Goal: Browse casually

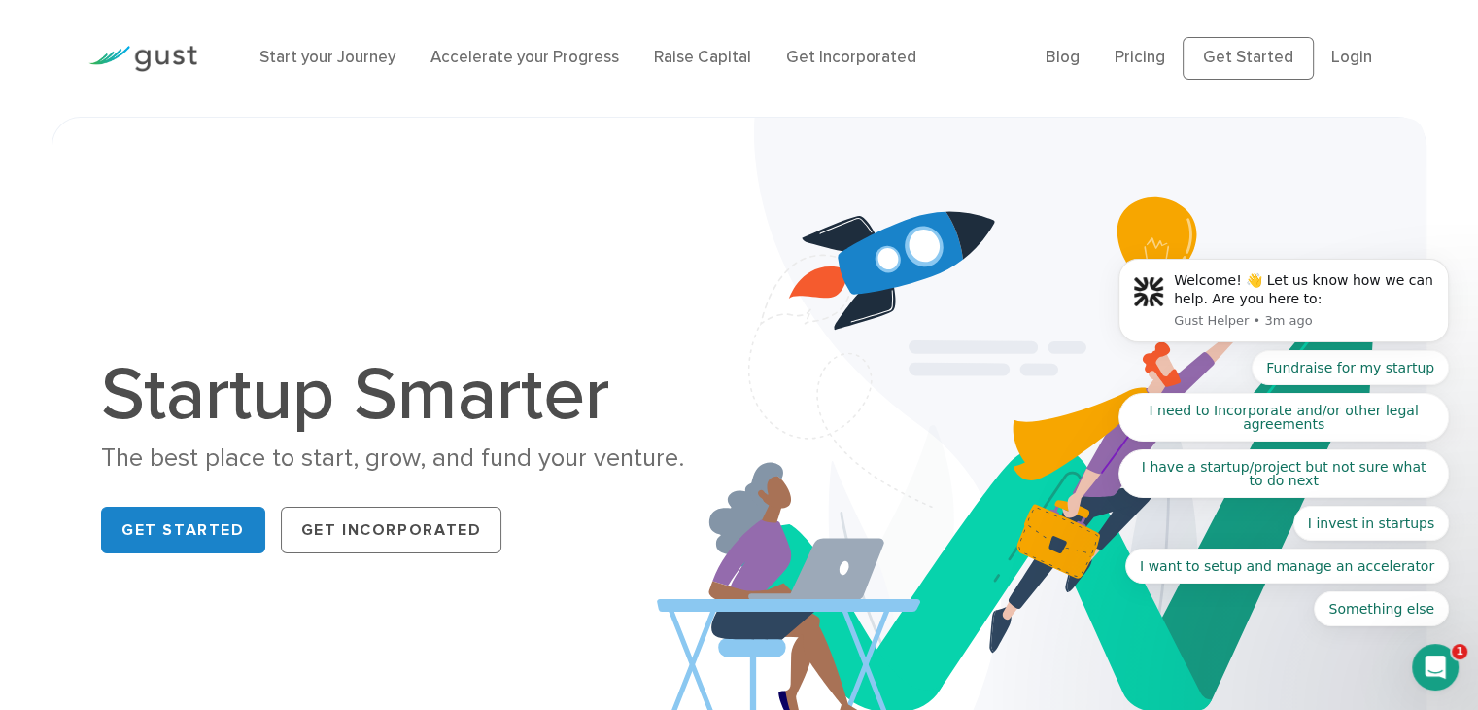
click at [1325, 63] on body "Welcome! 👋 Let us know how we can help. Are you here to: Gust Helper • 3m ago F…" at bounding box center [1283, 307] width 373 height 684
click at [1350, 58] on body "Welcome! 👋 Let us know how we can help. Are you here to: Gust Helper • 3m ago F…" at bounding box center [1283, 307] width 373 height 684
click at [1216, 73] on body "Welcome! 👋 Let us know how we can help. Are you here to: Gust Helper • 3m ago F…" at bounding box center [1283, 307] width 373 height 684
click at [1214, 53] on body "Welcome! 👋 Let us know how we can help. Are you here to: Gust Helper • 3m ago F…" at bounding box center [1283, 307] width 373 height 684
